Goal: Transaction & Acquisition: Purchase product/service

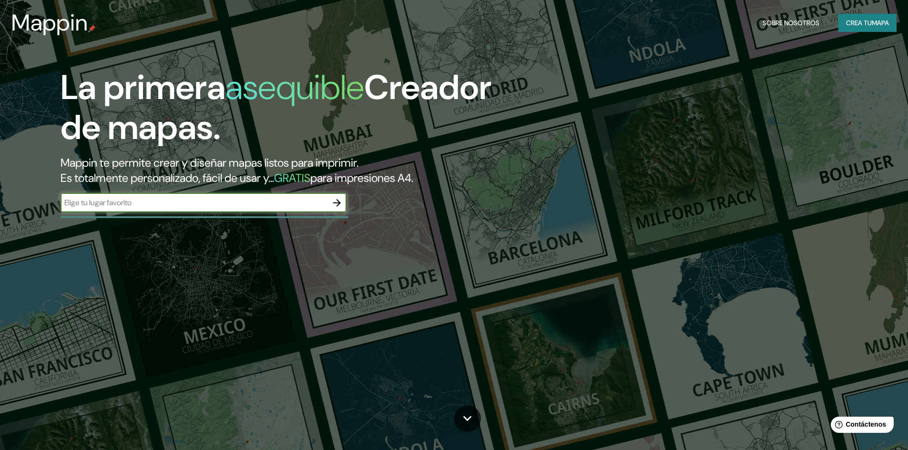
click at [312, 202] on input "text" at bounding box center [194, 202] width 267 height 11
type input "santiago"
click at [336, 199] on icon "button" at bounding box center [336, 202] width 11 height 11
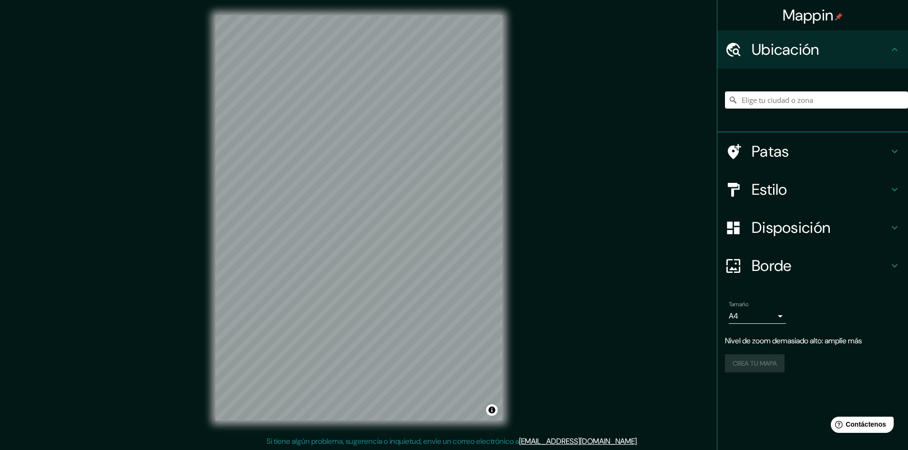
click at [533, 199] on div "Mappin Ubicación Patas Estilo Disposición Borde Elige un borde. Consejo : puede…" at bounding box center [454, 225] width 908 height 451
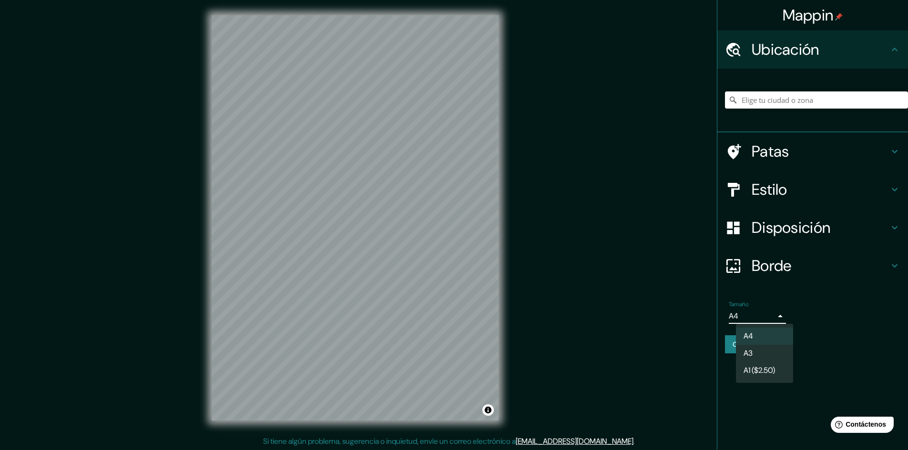
click at [770, 314] on body "Mappin Ubicación Patas Estilo Disposición Borde Elige un borde. Consejo : puede…" at bounding box center [454, 225] width 908 height 450
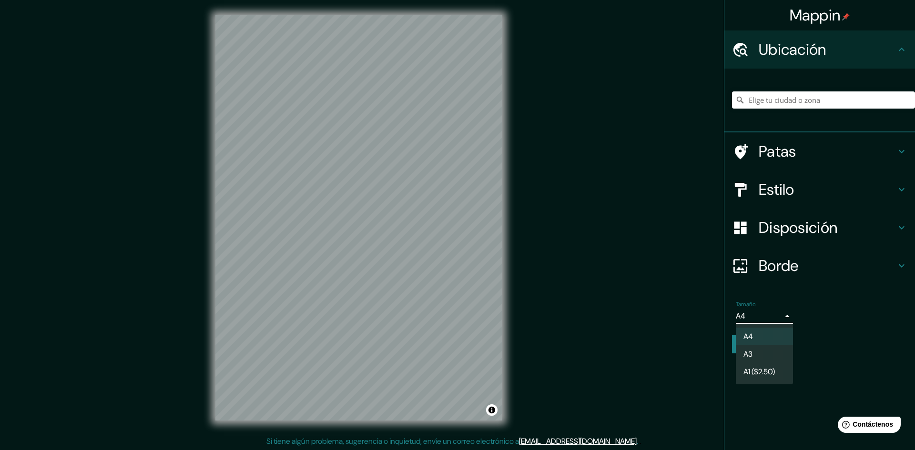
click at [771, 357] on li "A3" at bounding box center [764, 355] width 57 height 18
type input "a4"
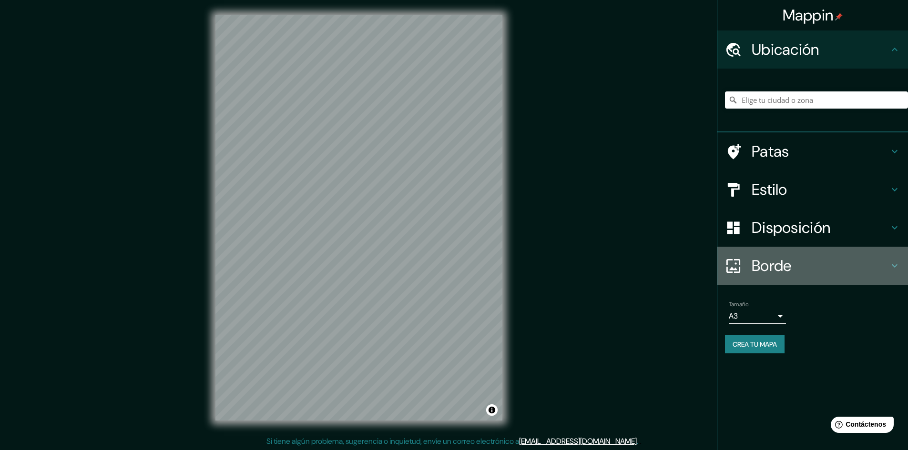
click at [800, 259] on h4 "Borde" at bounding box center [820, 265] width 137 height 19
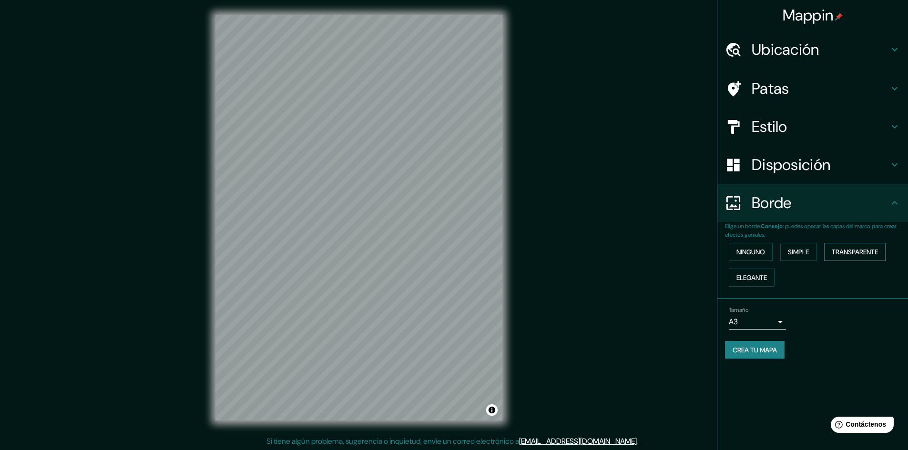
click at [845, 252] on font "Transparente" at bounding box center [855, 252] width 46 height 9
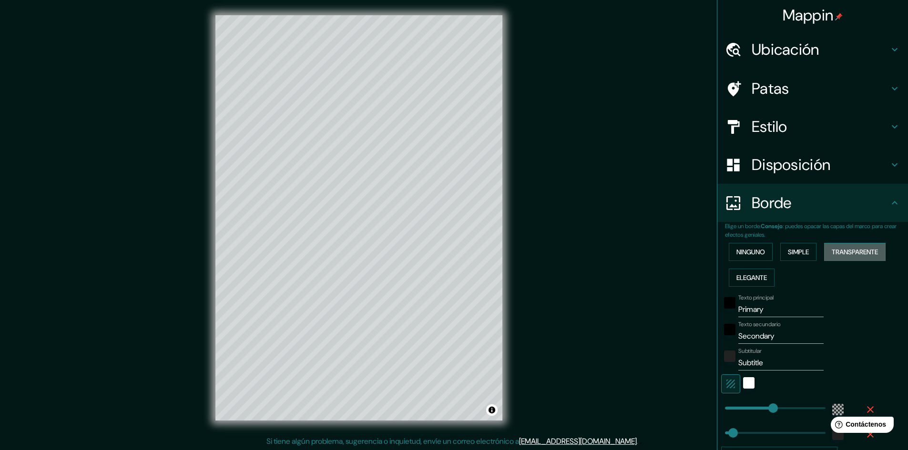
click at [845, 252] on font "Transparente" at bounding box center [855, 252] width 46 height 9
type input "289"
type input "48"
click at [805, 250] on font "Simple" at bounding box center [798, 252] width 21 height 9
click at [757, 252] on font "Ninguno" at bounding box center [751, 252] width 29 height 9
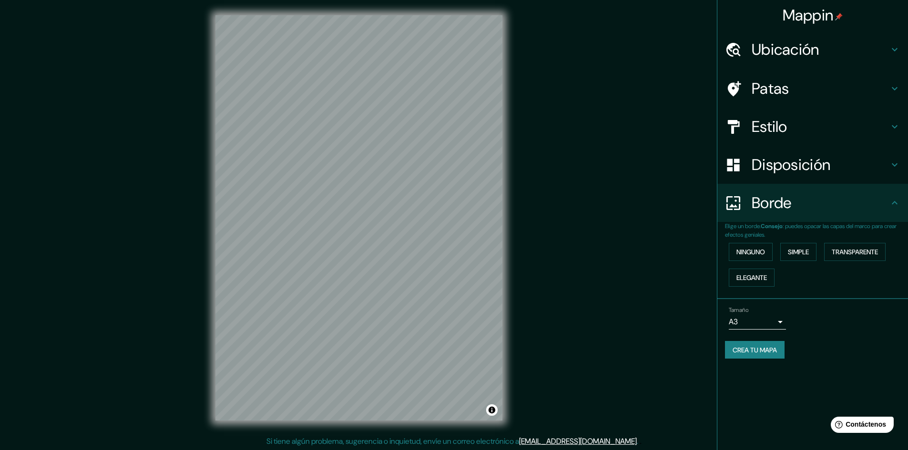
click at [803, 167] on font "Disposición" at bounding box center [791, 165] width 79 height 20
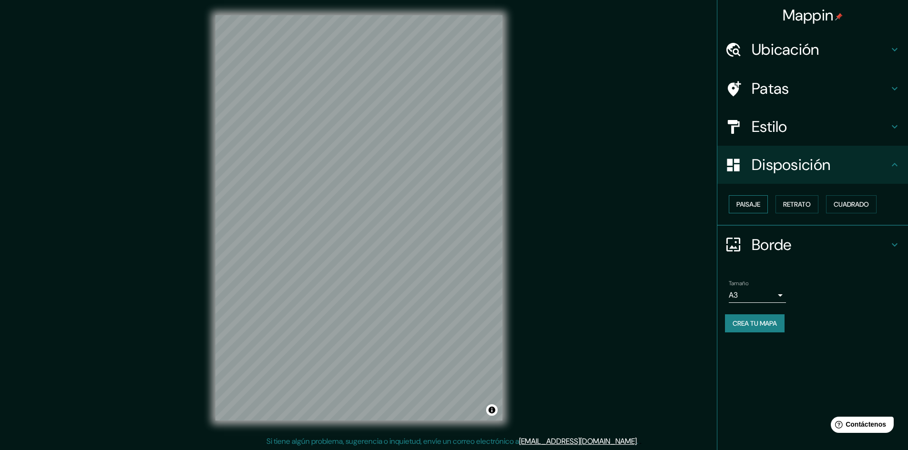
click at [760, 205] on font "Paisaje" at bounding box center [749, 204] width 24 height 9
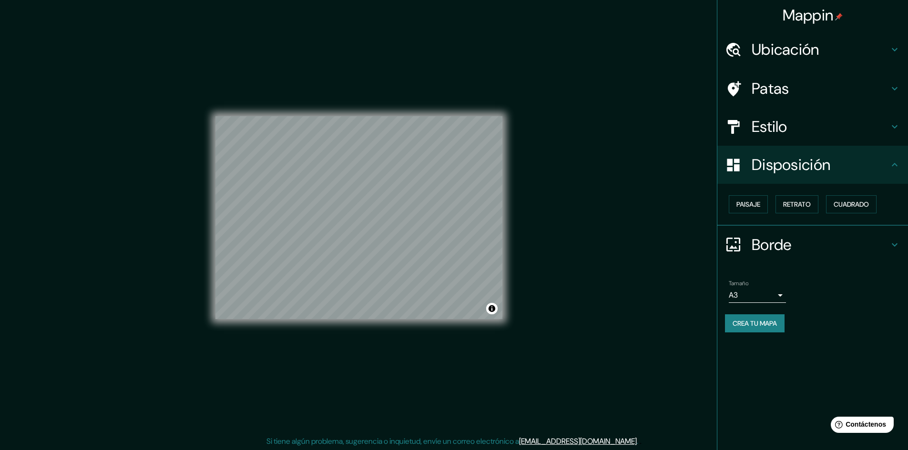
click at [778, 124] on font "Estilo" at bounding box center [770, 127] width 36 height 20
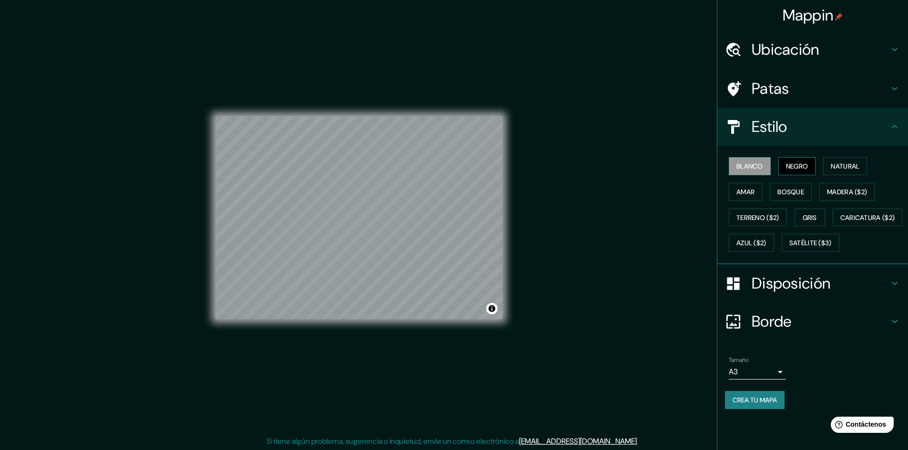
click at [791, 166] on font "Negro" at bounding box center [797, 166] width 22 height 9
click at [816, 166] on button "Negro" at bounding box center [797, 166] width 38 height 18
click at [857, 170] on font "Natural" at bounding box center [845, 166] width 29 height 9
click at [851, 191] on font "Madera ($2)" at bounding box center [847, 192] width 40 height 9
click at [800, 191] on font "Bosque" at bounding box center [791, 192] width 27 height 9
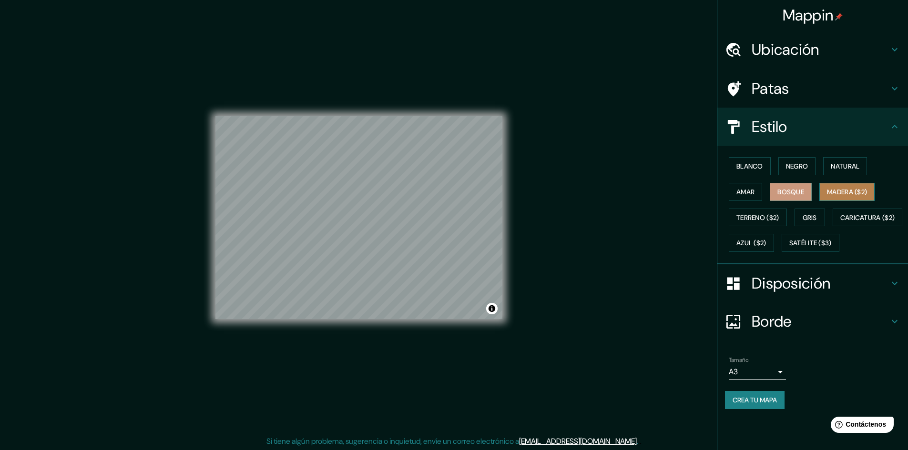
click at [862, 191] on font "Madera ($2)" at bounding box center [847, 192] width 40 height 9
click at [746, 190] on font "Amar" at bounding box center [746, 192] width 18 height 9
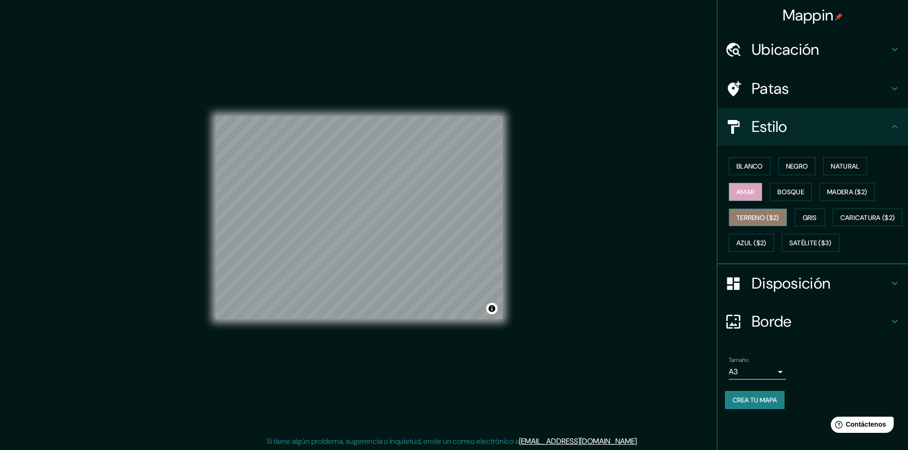
click at [758, 210] on button "Terreno ($2)" at bounding box center [758, 218] width 58 height 18
click at [812, 214] on font "Gris" at bounding box center [810, 218] width 14 height 9
click at [776, 216] on font "Terreno ($2)" at bounding box center [758, 218] width 43 height 9
click at [817, 216] on font "Gris" at bounding box center [810, 218] width 14 height 9
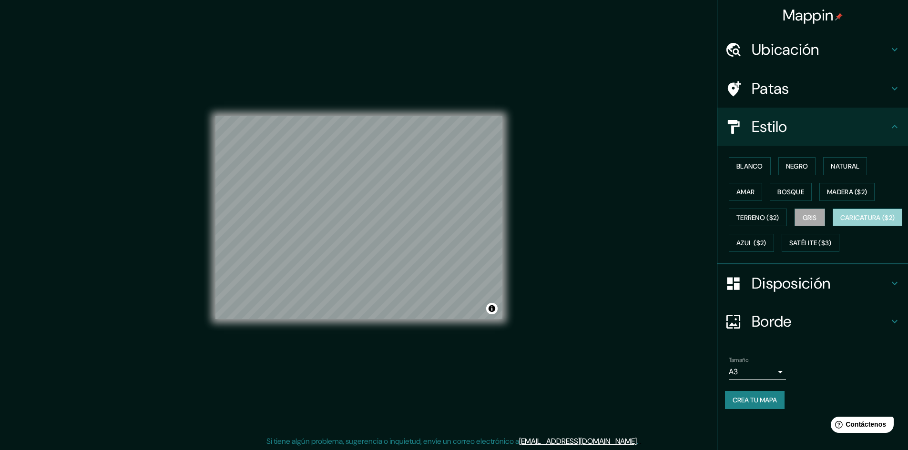
click at [833, 227] on button "Caricatura ($2)" at bounding box center [868, 218] width 70 height 18
click at [767, 244] on font "Azul ($2)" at bounding box center [752, 243] width 30 height 9
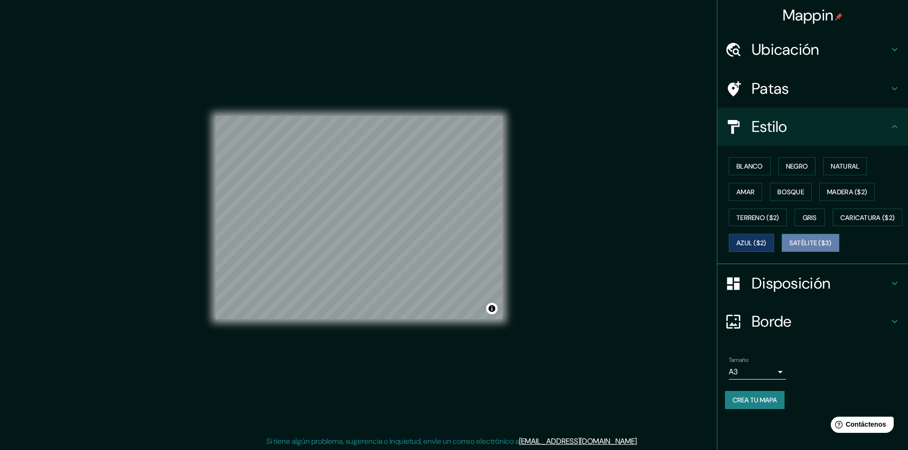
click at [789, 248] on font "Satélite ($3)" at bounding box center [810, 243] width 42 height 9
click at [756, 158] on button "Blanco" at bounding box center [750, 166] width 42 height 18
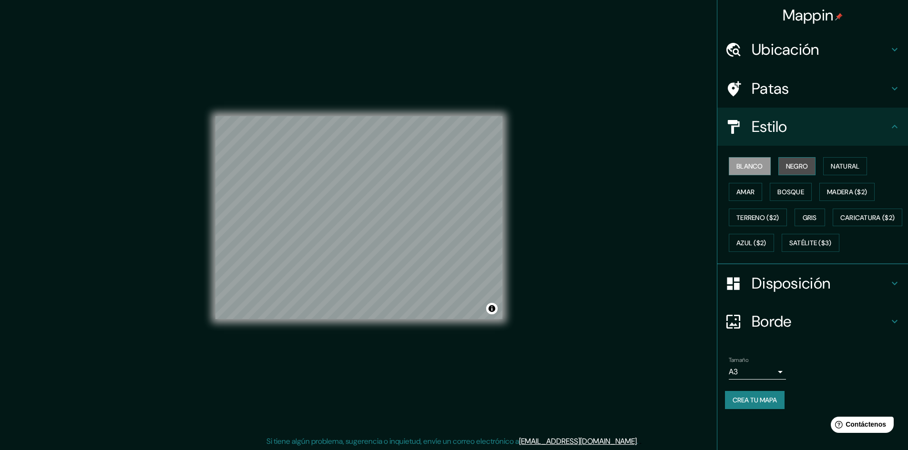
click at [804, 167] on font "Negro" at bounding box center [797, 166] width 22 height 9
click at [757, 164] on font "Blanco" at bounding box center [750, 166] width 27 height 9
click at [798, 165] on font "Negro" at bounding box center [797, 166] width 22 height 9
click at [749, 164] on font "Blanco" at bounding box center [750, 166] width 27 height 9
click at [800, 166] on font "Negro" at bounding box center [797, 166] width 22 height 9
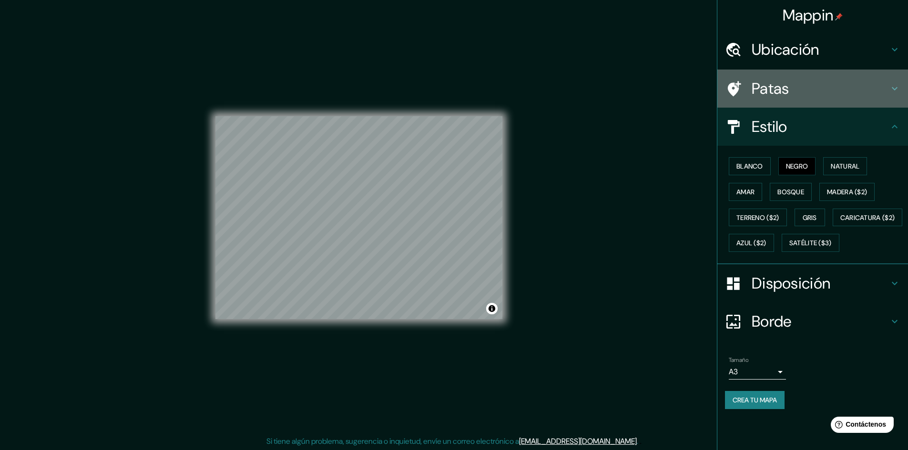
click at [791, 86] on h4 "Patas" at bounding box center [820, 88] width 137 height 19
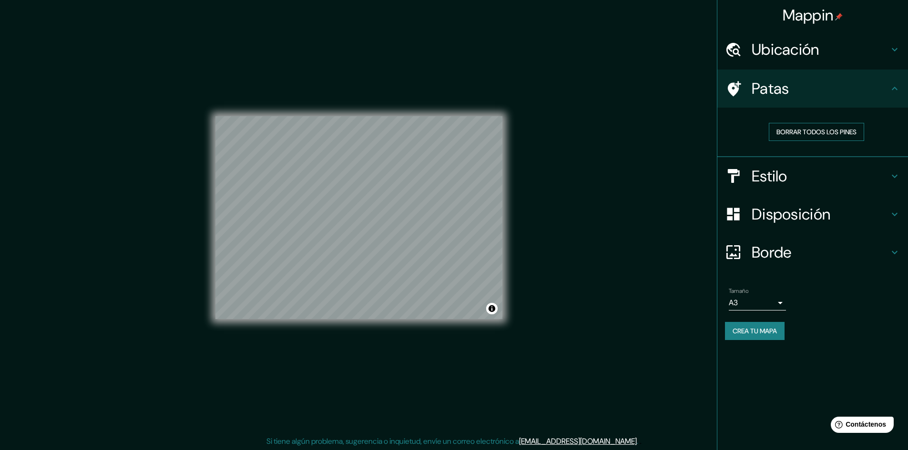
click at [805, 136] on font "Borrar todos los pines" at bounding box center [817, 132] width 80 height 9
click at [806, 42] on font "Ubicación" at bounding box center [786, 50] width 68 height 20
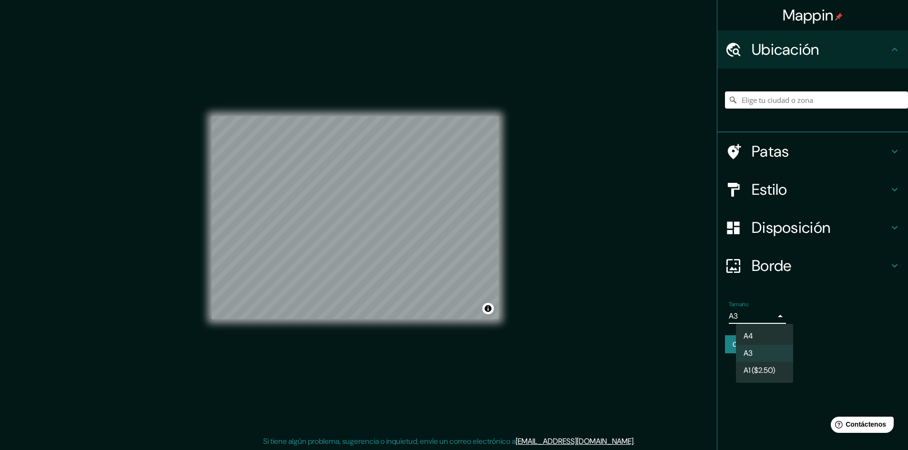
click at [771, 320] on body "Mappin Ubicación Patas Estilo Disposición Borde Elige un borde. Consejo : puede…" at bounding box center [454, 225] width 908 height 450
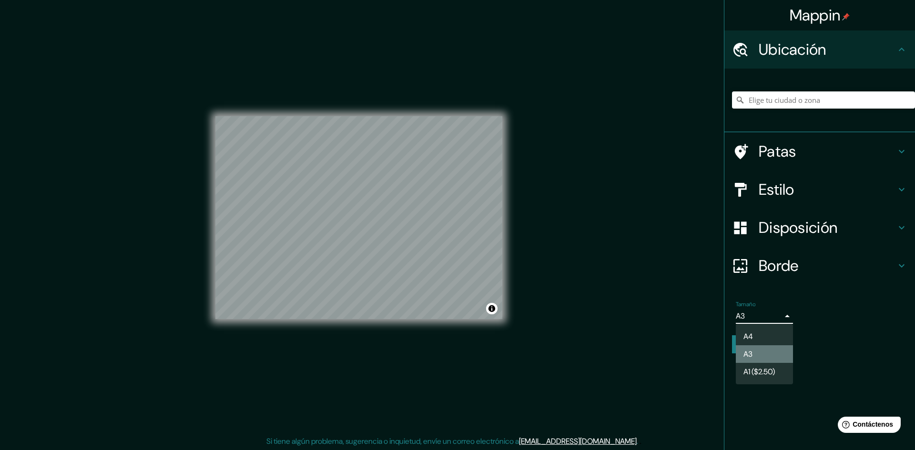
click at [763, 350] on li "A3" at bounding box center [764, 355] width 57 height 18
click at [754, 313] on body "Mappin Ubicación Patas Estilo Disposición Borde Elige un borde. Consejo : puede…" at bounding box center [457, 225] width 915 height 450
click at [770, 335] on li "A4" at bounding box center [764, 337] width 57 height 18
click at [770, 317] on body "Mappin Ubicación Patas Estilo Disposición Borde Elige un borde. Consejo : puede…" at bounding box center [457, 225] width 915 height 450
click at [775, 370] on font "A1 ($2.50)" at bounding box center [759, 372] width 31 height 10
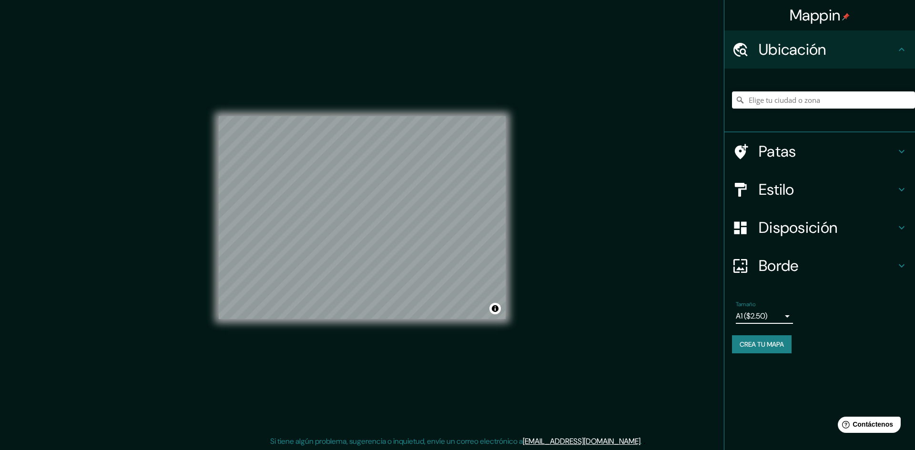
click at [773, 322] on body "Mappin Ubicación Patas Estilo Disposición Borde Elige un borde. Consejo : puede…" at bounding box center [457, 225] width 915 height 450
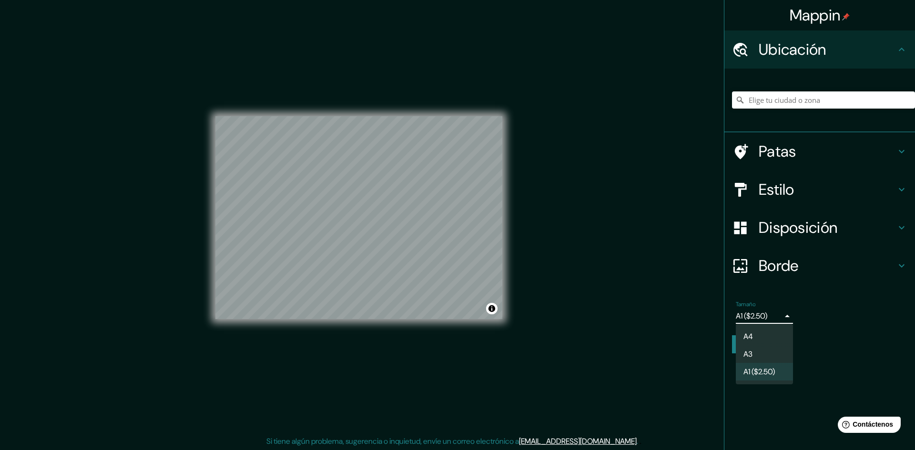
click at [764, 354] on li "A3" at bounding box center [764, 355] width 57 height 18
type input "a4"
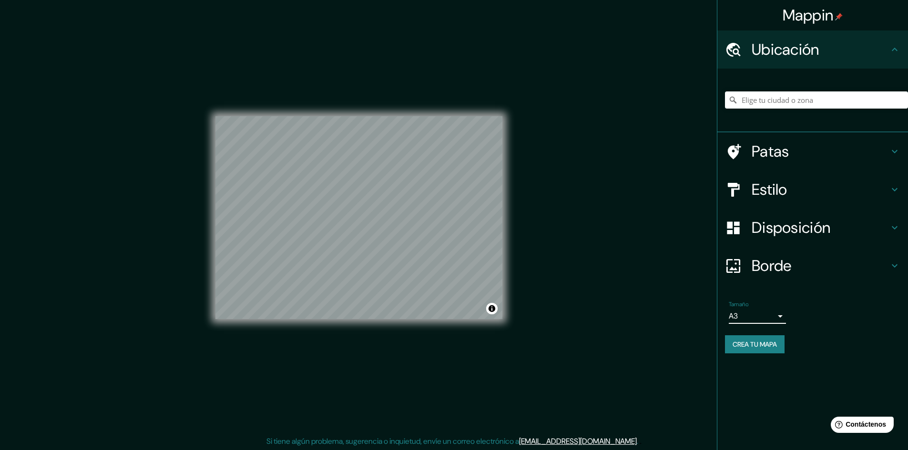
click at [806, 266] on h4 "Borde" at bounding box center [820, 265] width 137 height 19
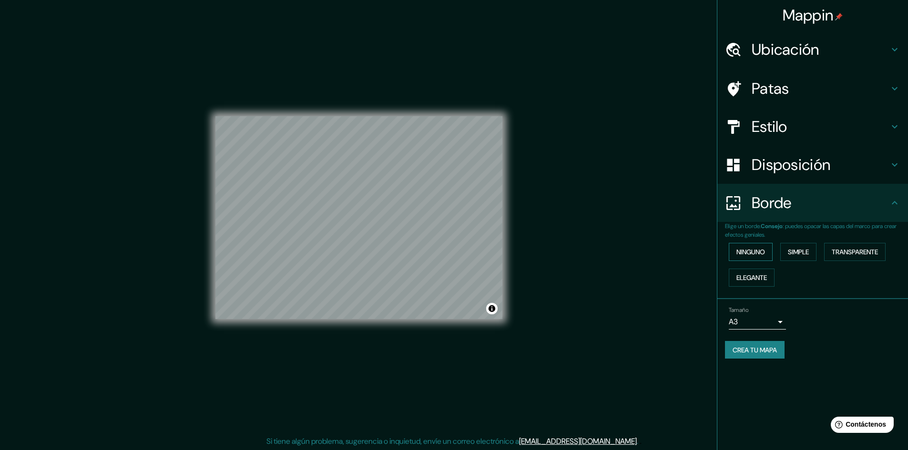
click at [754, 254] on font "Ninguno" at bounding box center [751, 252] width 29 height 9
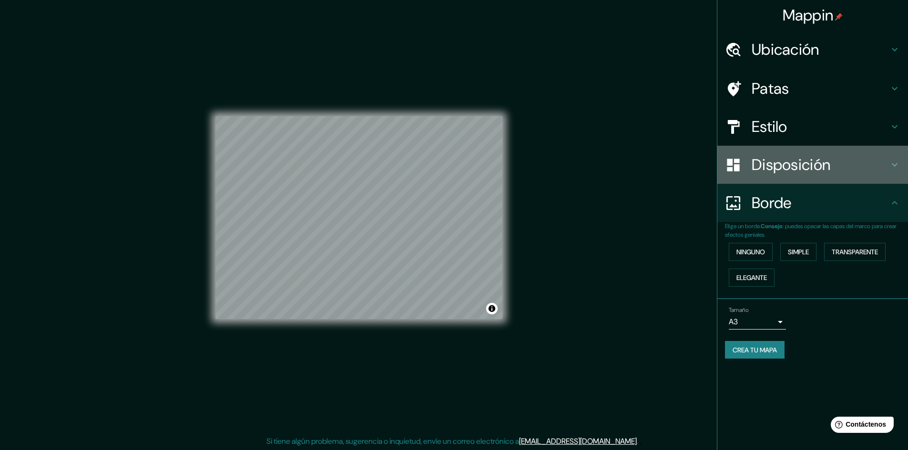
click at [789, 164] on font "Disposición" at bounding box center [791, 165] width 79 height 20
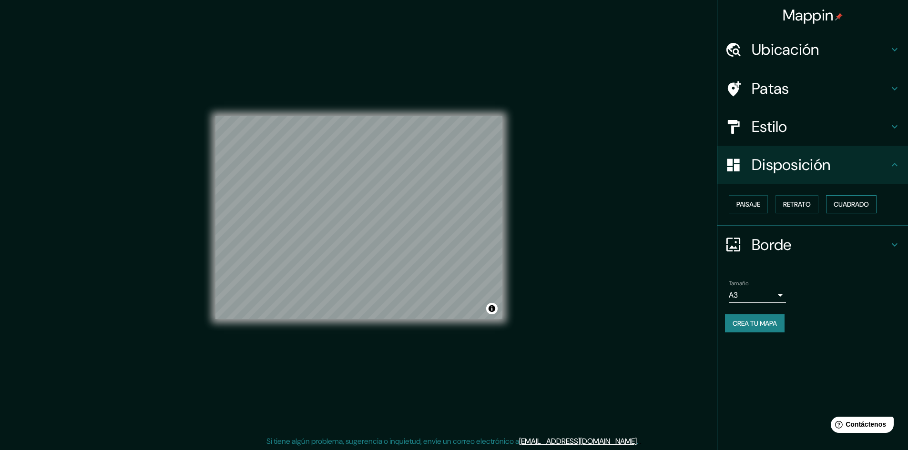
click at [844, 201] on font "Cuadrado" at bounding box center [851, 204] width 35 height 9
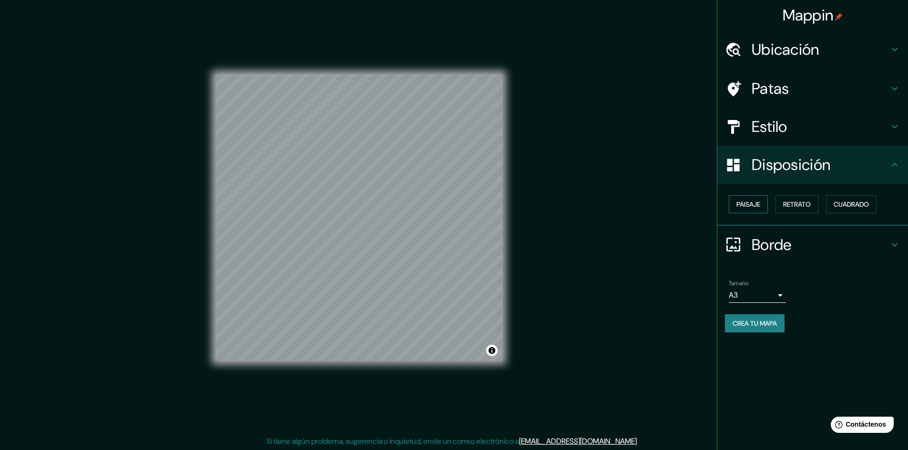
click at [750, 202] on font "Paisaje" at bounding box center [749, 204] width 24 height 9
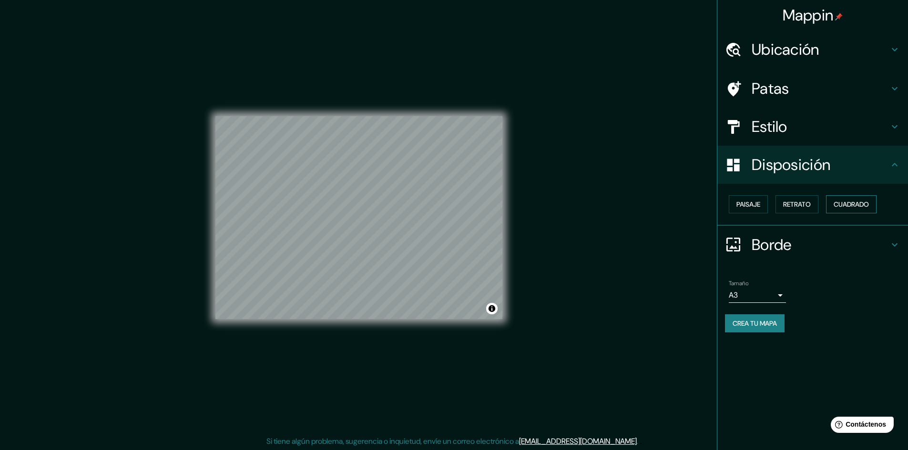
click at [855, 206] on font "Cuadrado" at bounding box center [851, 204] width 35 height 9
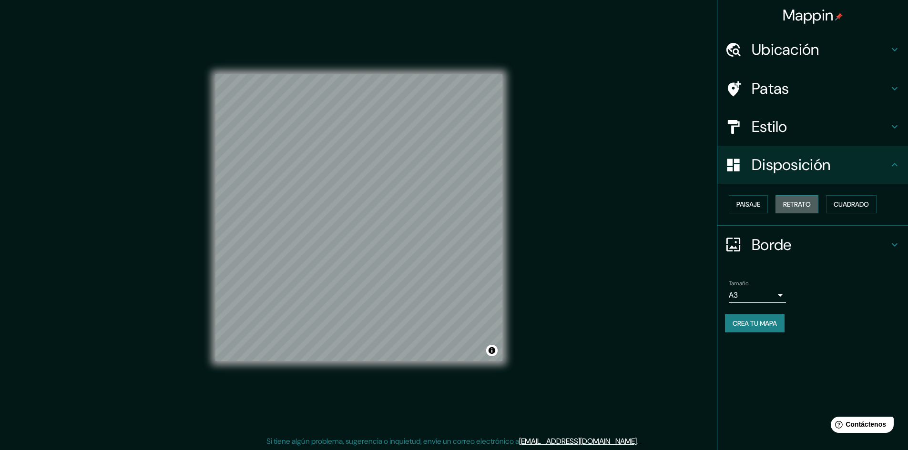
click at [808, 205] on font "Retrato" at bounding box center [797, 204] width 28 height 9
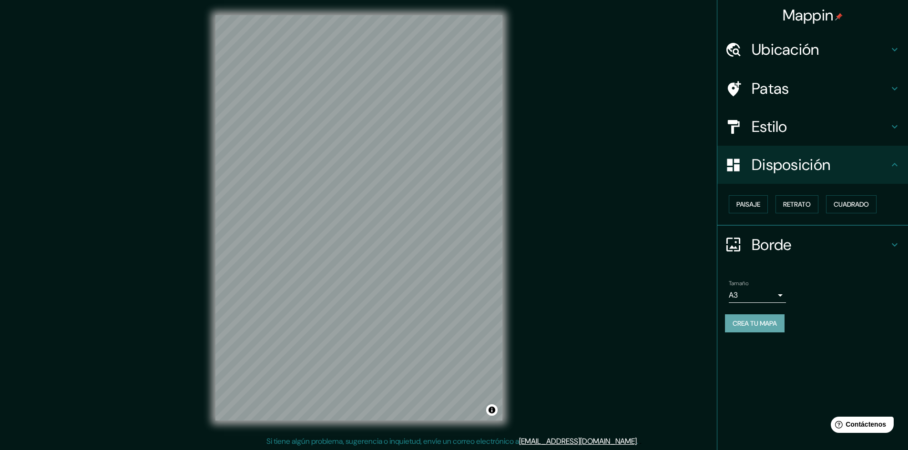
click at [777, 328] on font "Crea tu mapa" at bounding box center [755, 323] width 44 height 12
click at [589, 319] on div "Mappin Ubicación Patas Estilo Disposición Paisaje Retrato Cuadrado Borde Elige …" at bounding box center [454, 225] width 908 height 451
click at [776, 328] on font "Crea tu mapa" at bounding box center [755, 323] width 44 height 12
click at [776, 325] on div "Crea tu mapa" at bounding box center [812, 324] width 175 height 18
click at [776, 325] on font "Crea tu mapa" at bounding box center [755, 323] width 44 height 9
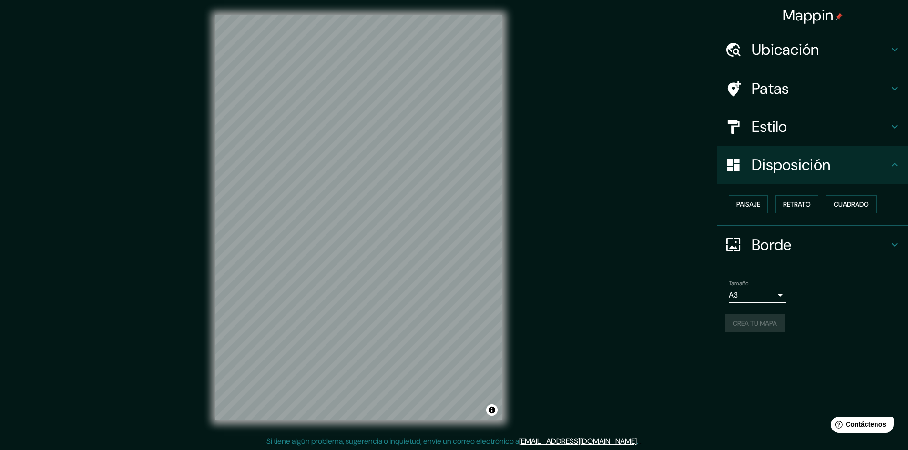
click at [175, 291] on div "Mappin Ubicación Patas Estilo Disposición Paisaje Retrato Cuadrado Borde Elige …" at bounding box center [454, 225] width 908 height 451
click at [776, 326] on font "Crea tu mapa" at bounding box center [755, 323] width 44 height 9
drag, startPoint x: 506, startPoint y: 312, endPoint x: 808, endPoint y: 86, distance: 377.0
click at [808, 86] on h4 "Patas" at bounding box center [820, 88] width 137 height 19
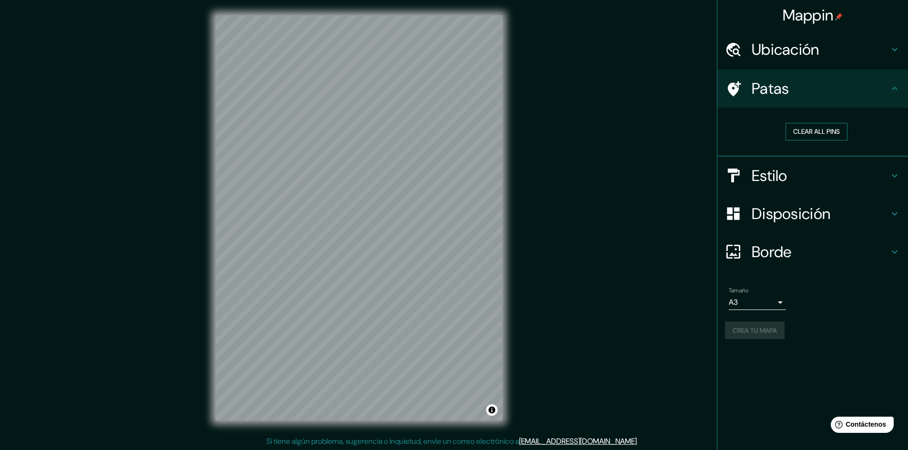
click at [823, 133] on button "Clear all pins" at bounding box center [817, 132] width 62 height 18
click at [828, 136] on button "Clear all pins" at bounding box center [817, 132] width 62 height 18
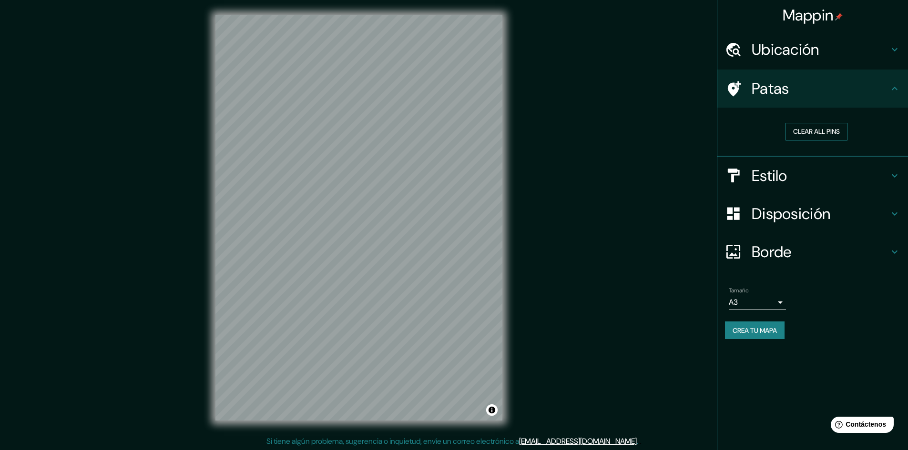
click at [828, 136] on button "Clear all pins" at bounding box center [817, 132] width 62 height 18
click at [831, 127] on button "Clear all pins" at bounding box center [817, 132] width 62 height 18
click at [517, 283] on div "© Mapbox © OpenStreetMap Improve this map" at bounding box center [358, 218] width 317 height 436
